Goal: Complete application form

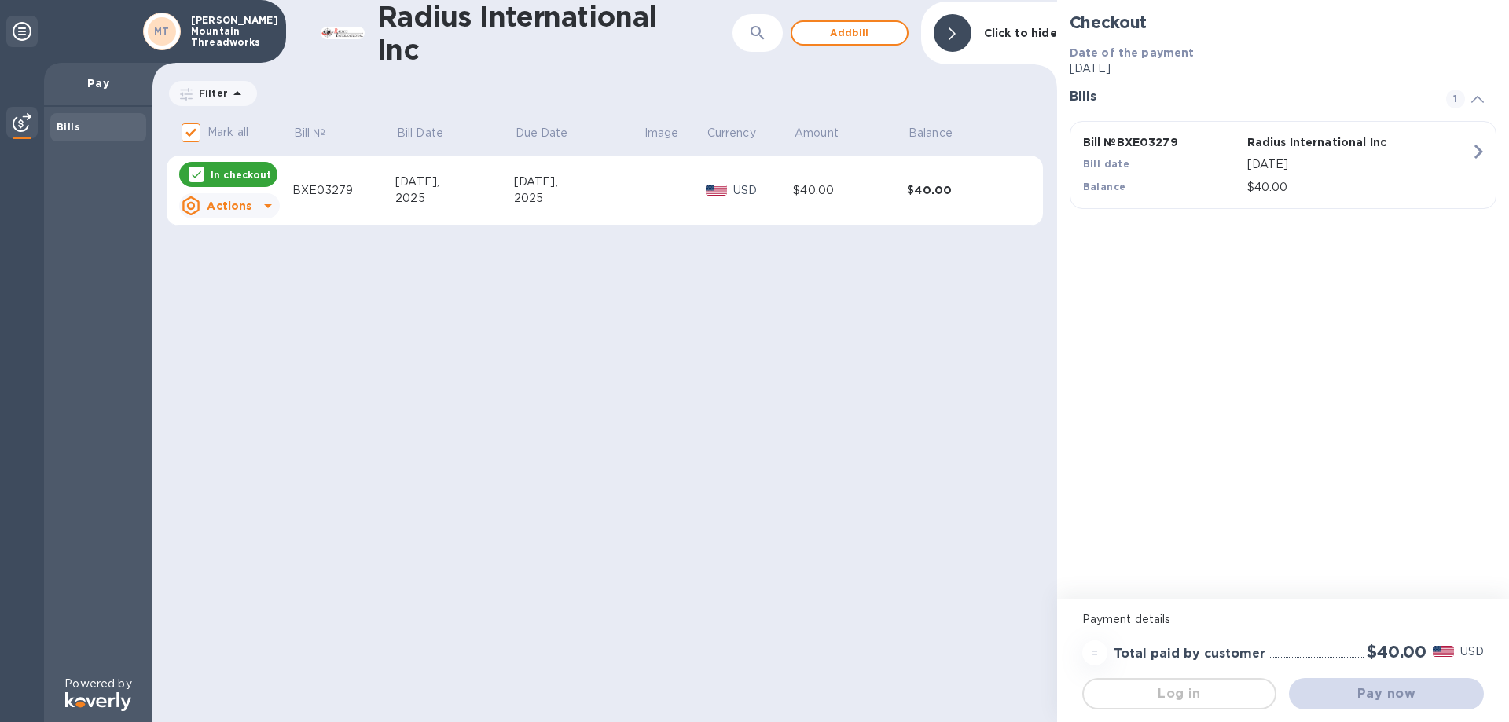
checkbox input "true"
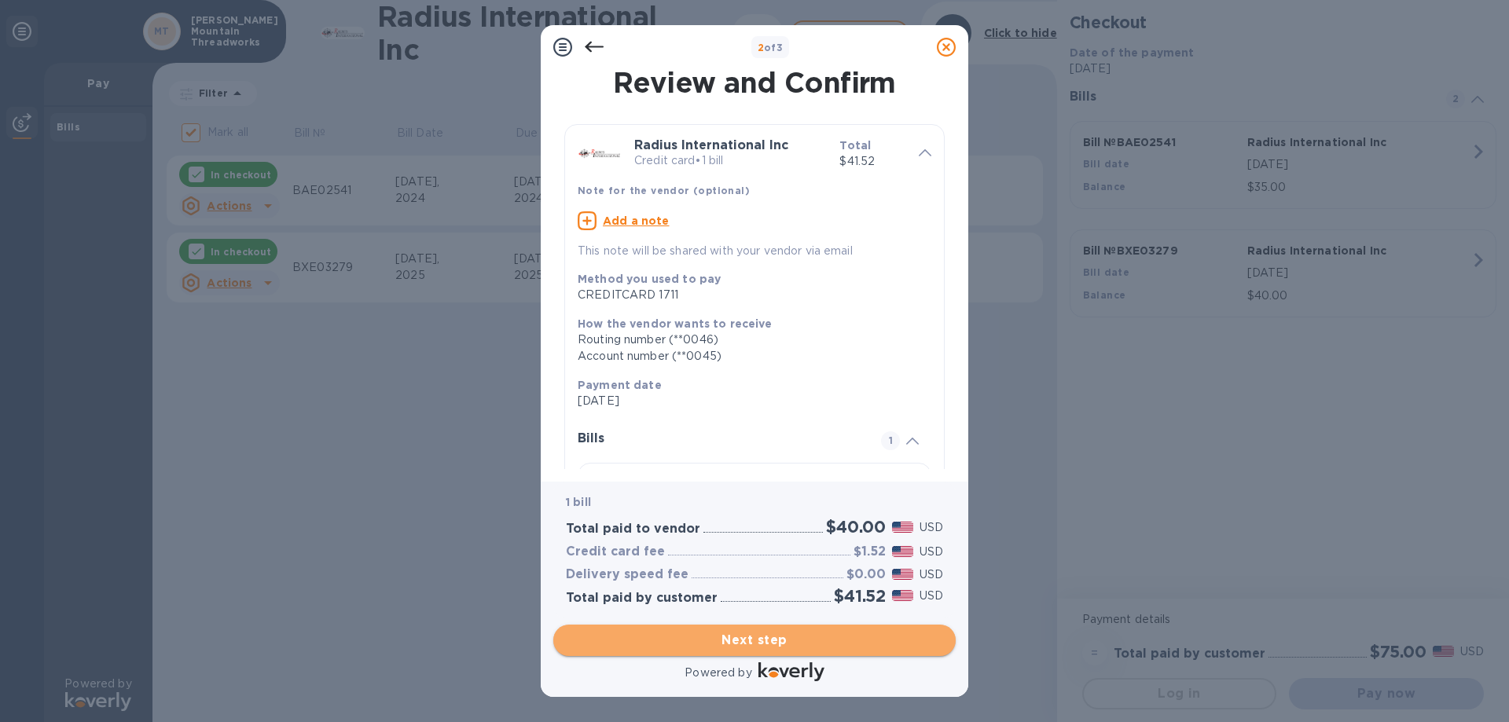
click at [778, 643] on span "Next step" at bounding box center [754, 640] width 377 height 19
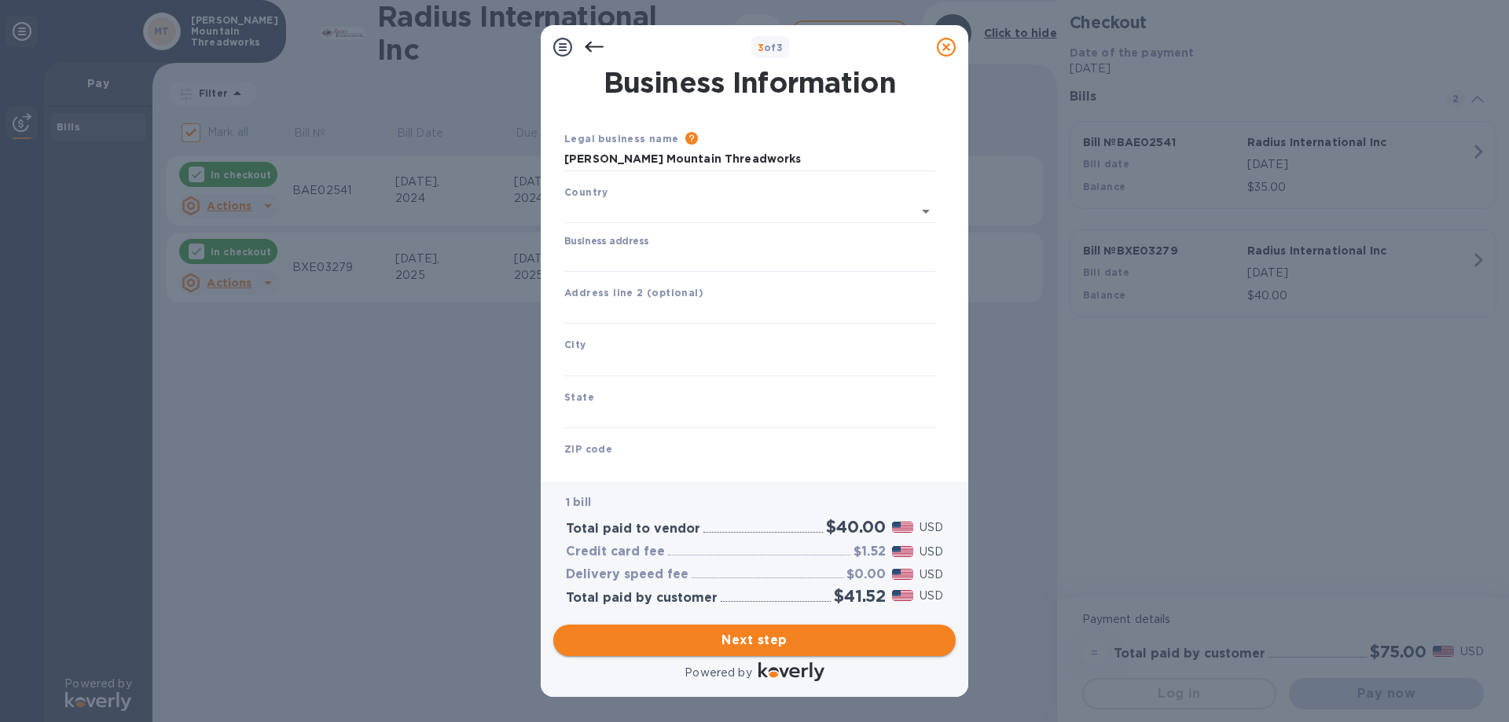
type input "[GEOGRAPHIC_DATA]"
click at [601, 255] on input "Business address" at bounding box center [749, 257] width 371 height 24
type input "[STREET_ADDRESS]"
click at [601, 365] on input "text" at bounding box center [749, 362] width 371 height 24
type input "Banner Elk"
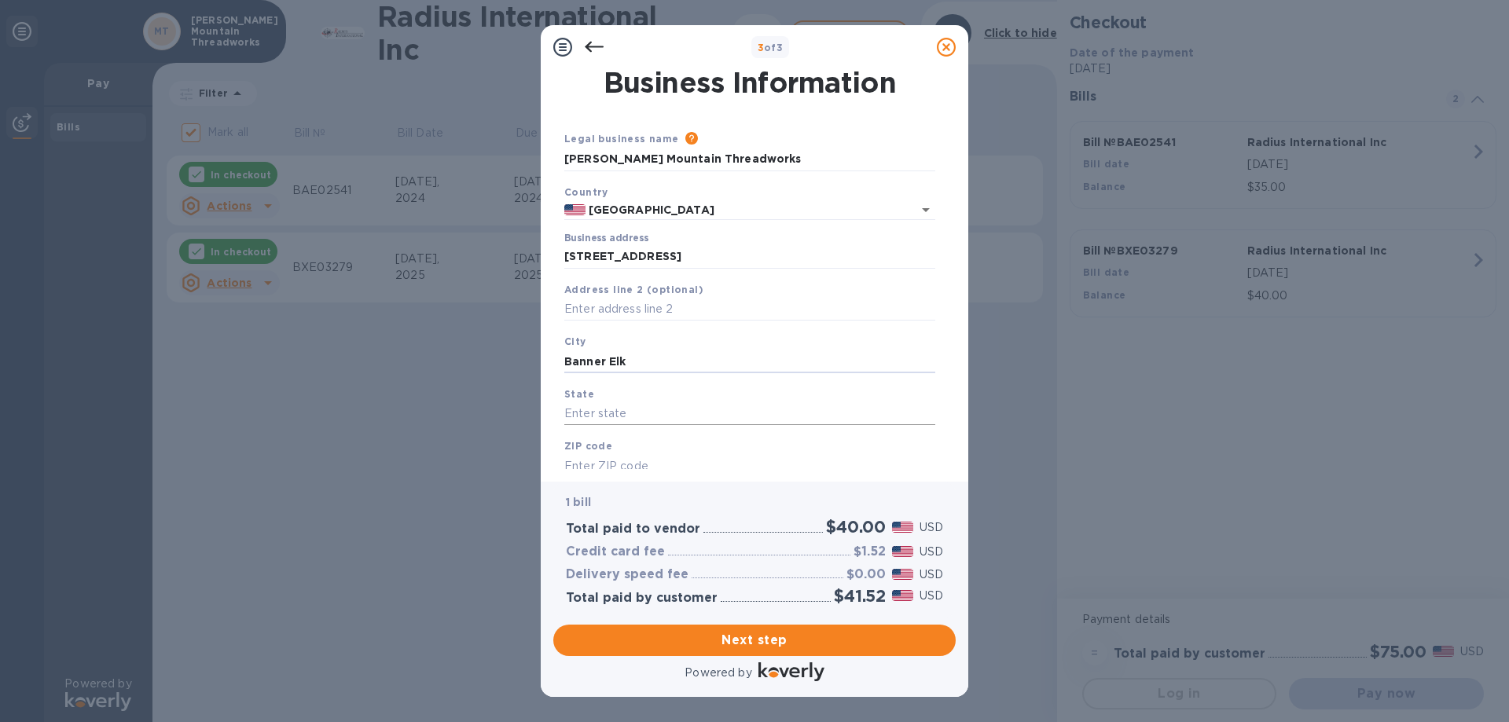
click at [587, 407] on input "text" at bounding box center [749, 414] width 371 height 24
type input "NC"
click at [580, 461] on input "text" at bounding box center [749, 466] width 371 height 24
type input "28604"
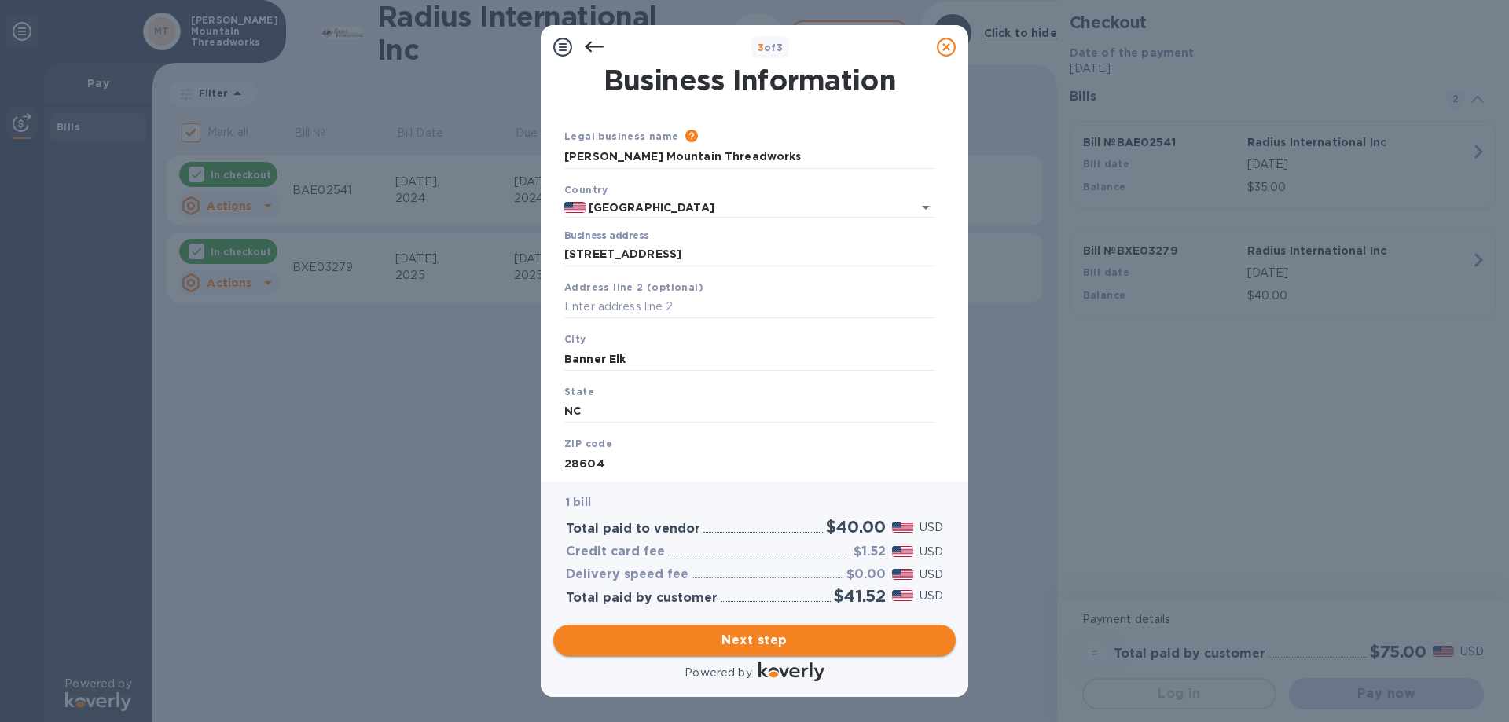
click at [722, 634] on span "Next step" at bounding box center [754, 640] width 377 height 19
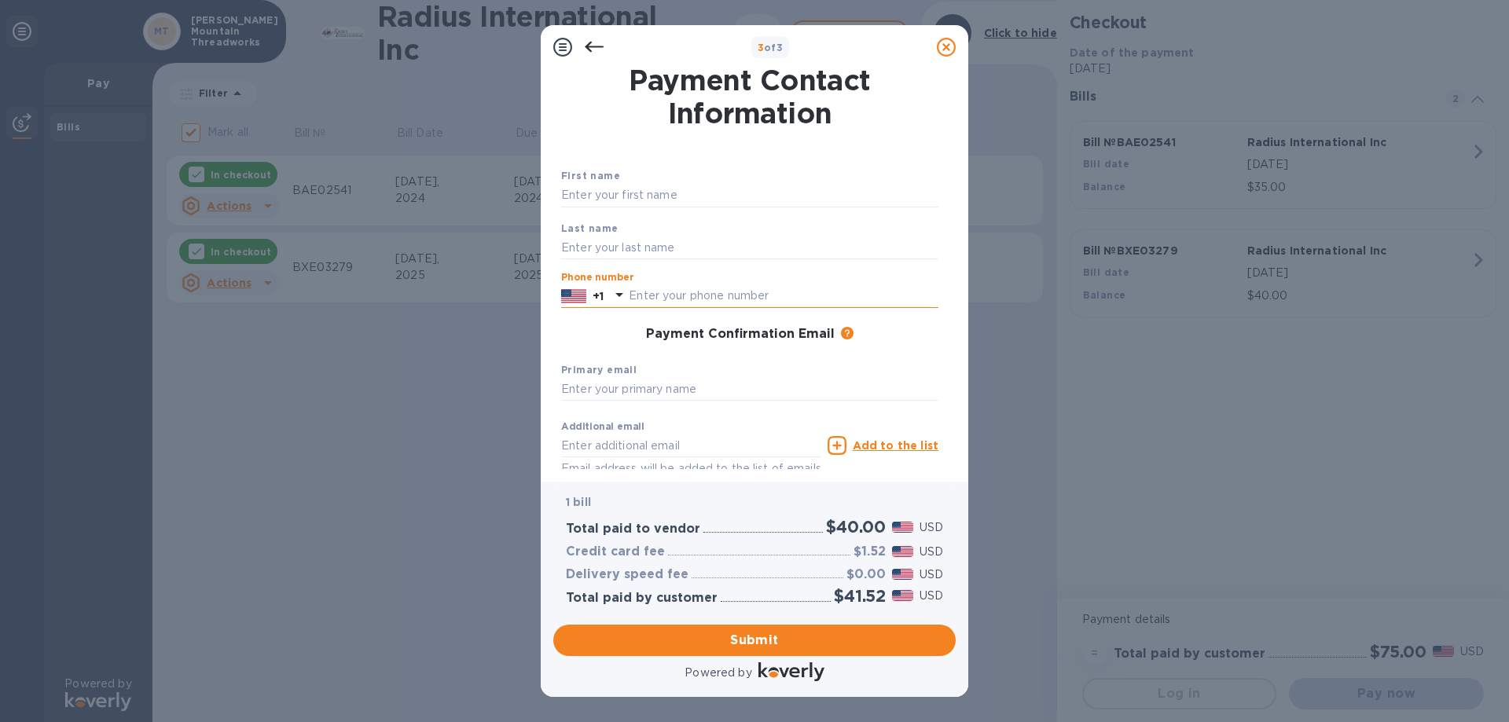
click at [645, 292] on input "text" at bounding box center [784, 297] width 310 height 24
type input "8289636688"
click at [600, 193] on input "text" at bounding box center [749, 196] width 377 height 24
type input "[PERSON_NAME]"
click at [590, 240] on input "text" at bounding box center [749, 248] width 377 height 24
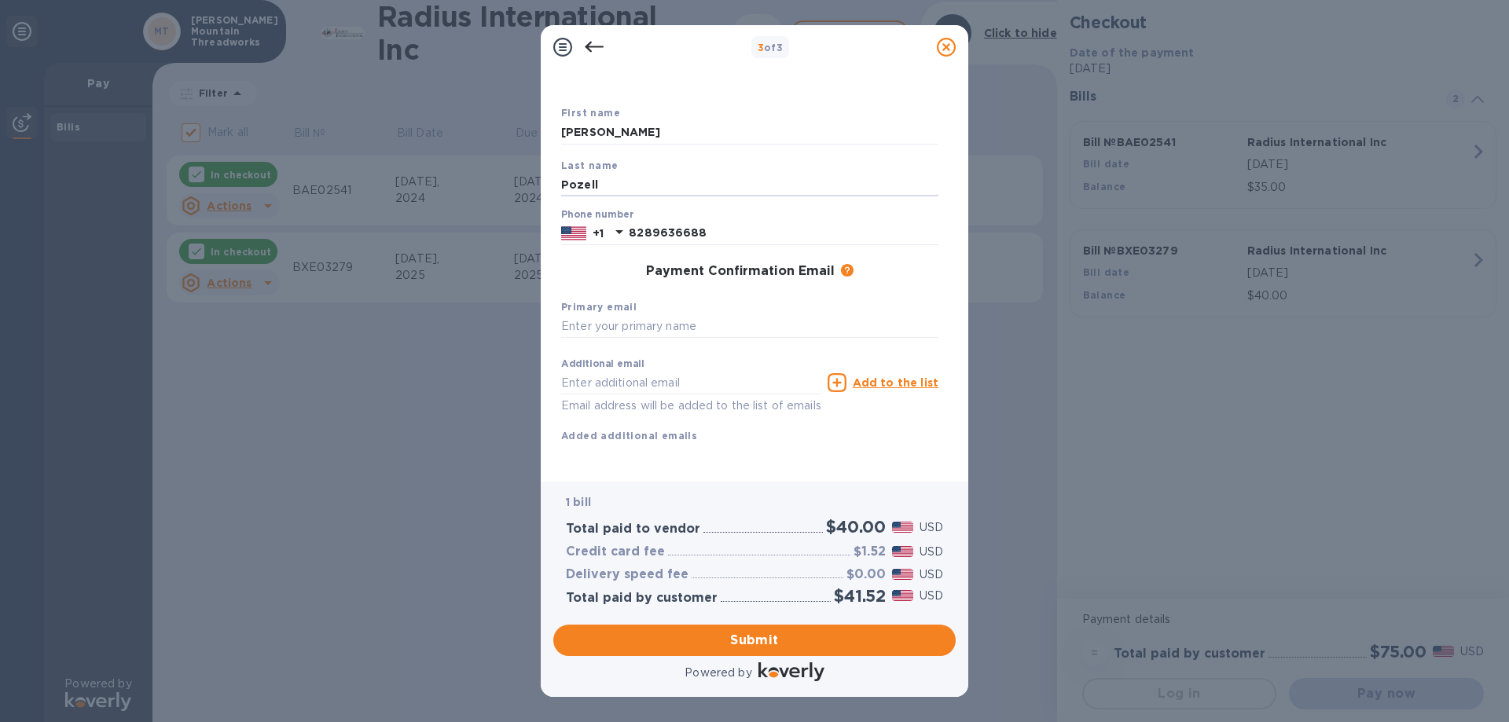
scroll to position [83, 0]
type input "Pozell"
click at [601, 315] on input "text" at bounding box center [749, 327] width 377 height 24
type input "[EMAIL_ADDRESS][DOMAIN_NAME]"
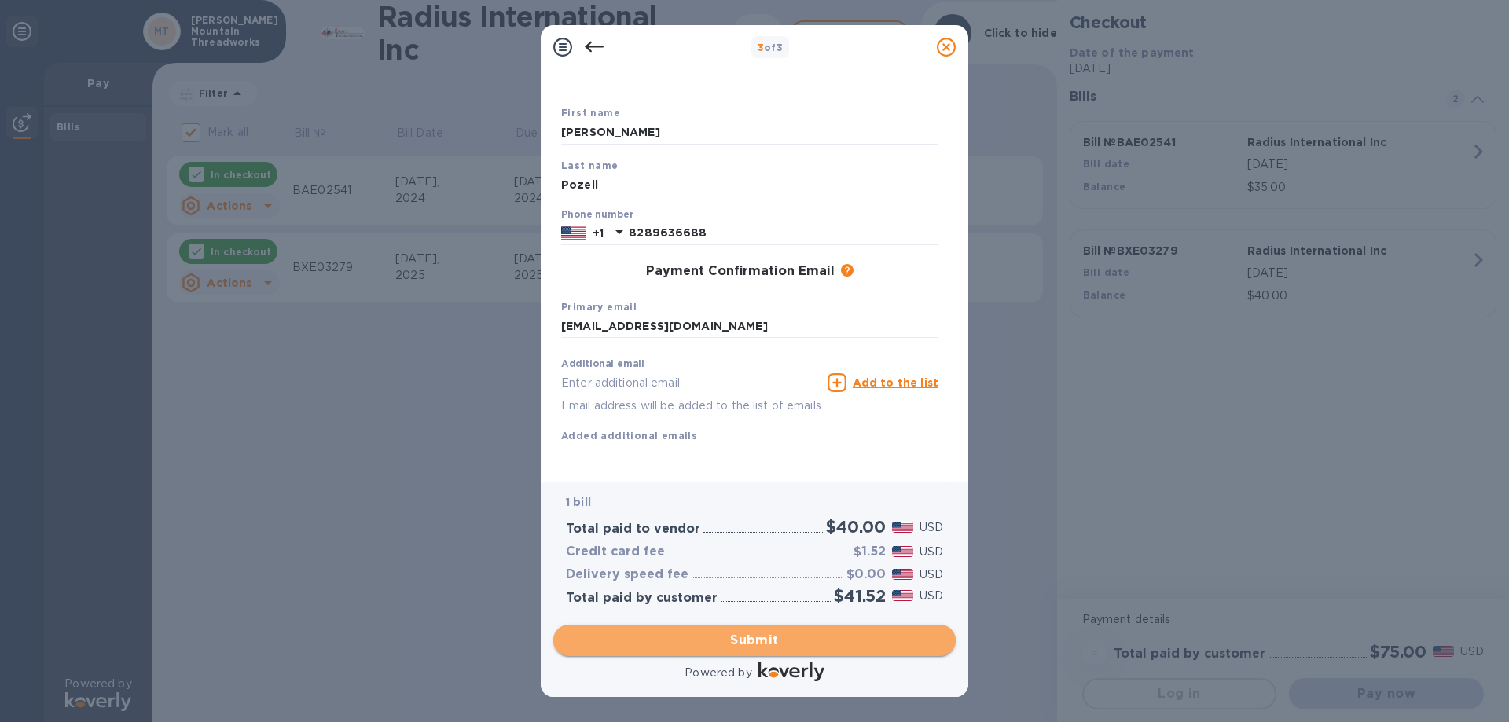
click at [799, 643] on span "Submit" at bounding box center [754, 640] width 377 height 19
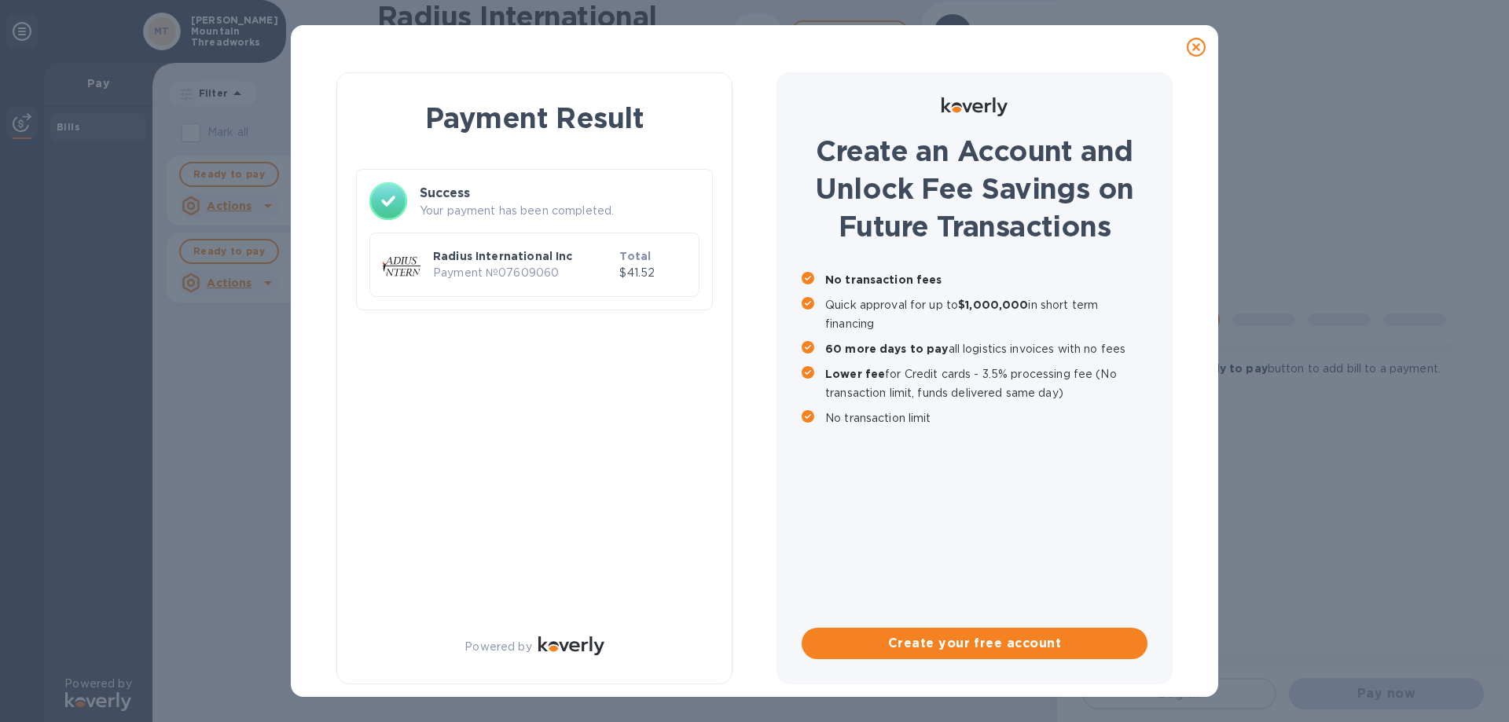
scroll to position [0, 0]
checkbox input "true"
